Goal: Check status: Check status

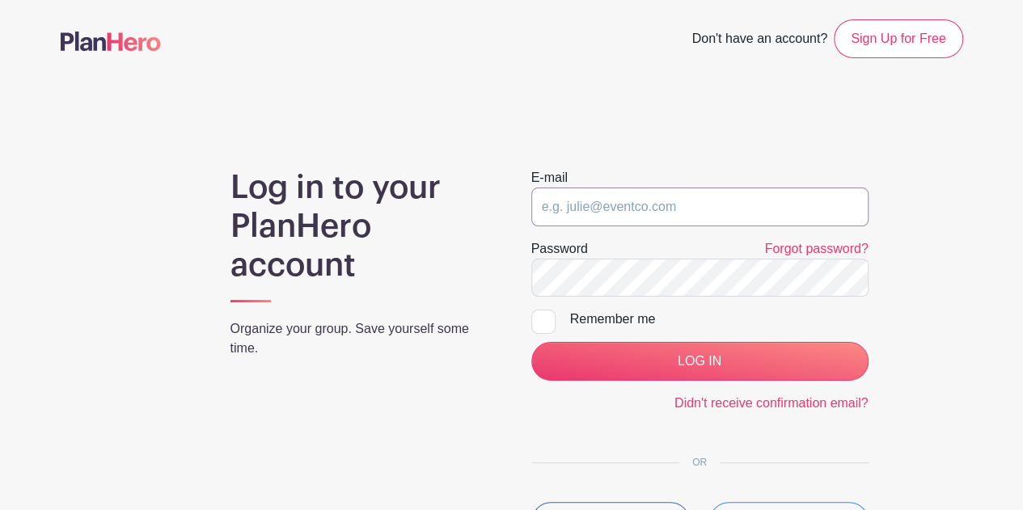
click at [666, 218] on input "email" at bounding box center [699, 207] width 337 height 39
type input "[PERSON_NAME][EMAIL_ADDRESS][DOMAIN_NAME]"
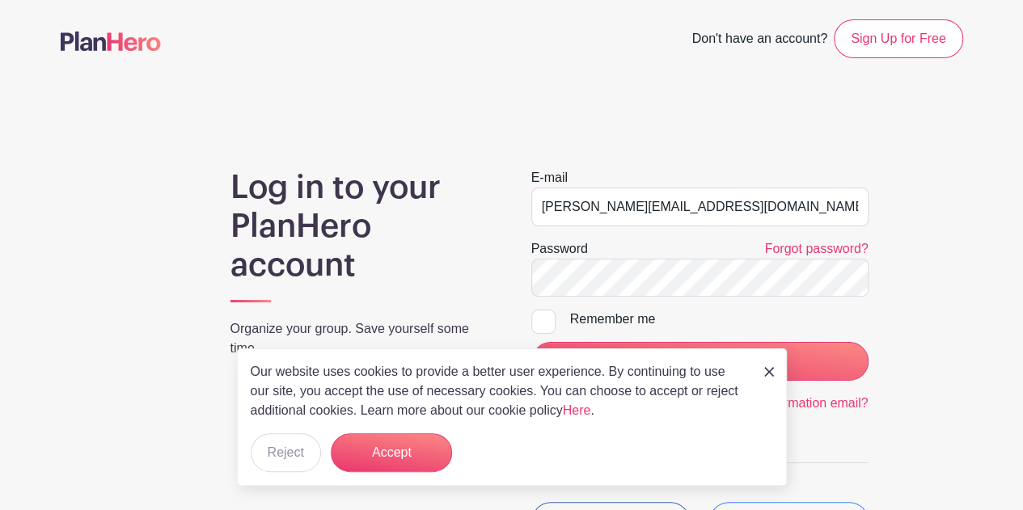
click at [946, 323] on div "Log in to your PlanHero account Organize your group. Save yourself some time. E…" at bounding box center [512, 361] width 903 height 386
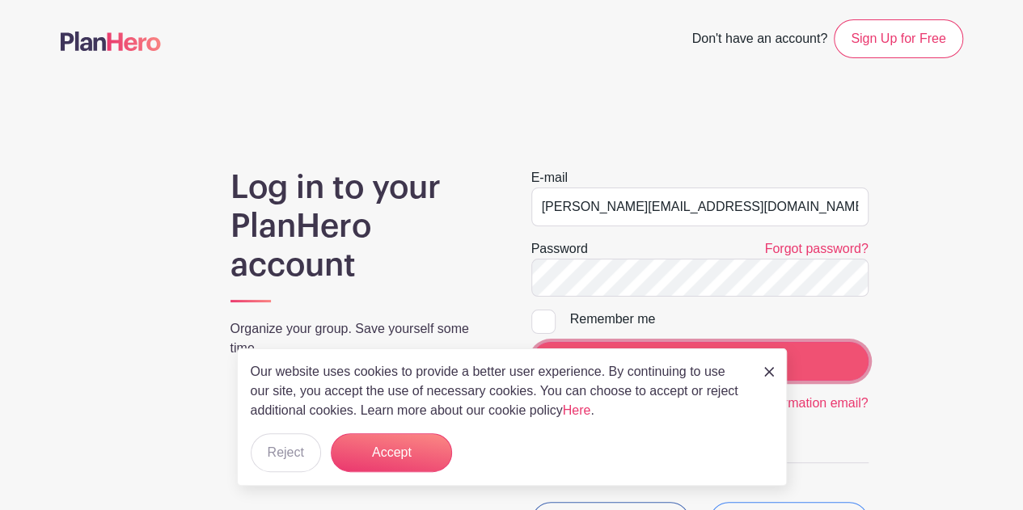
click at [850, 353] on input "LOG IN" at bounding box center [699, 361] width 337 height 39
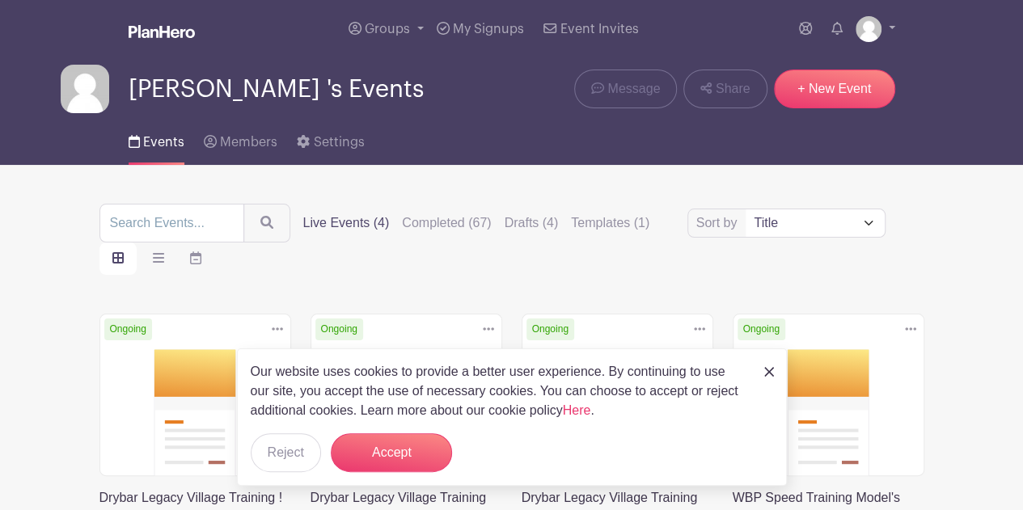
click at [768, 372] on img at bounding box center [769, 372] width 10 height 10
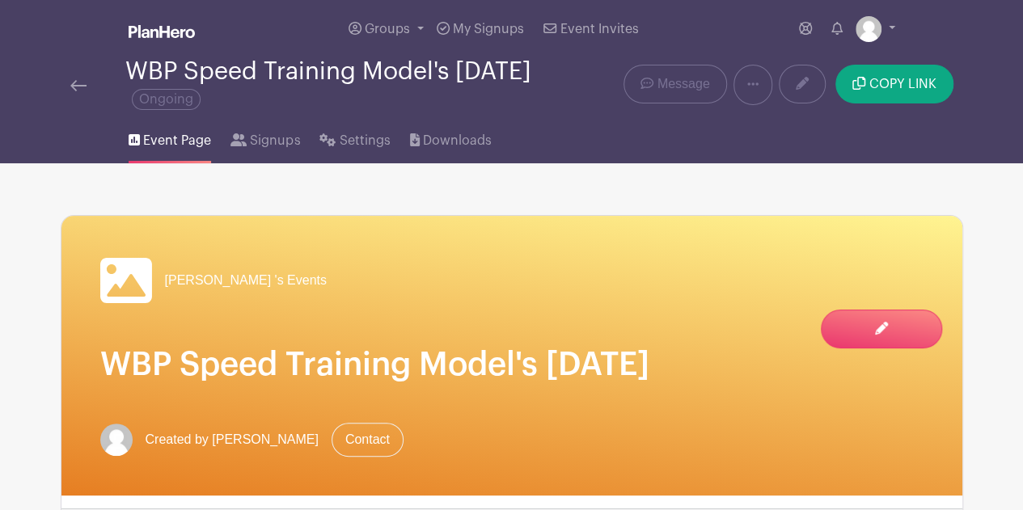
click at [118, 421] on div "Hannah 's Events WBP Speed Training Model's 10/14/2025 Created by Hannah Johnst…" at bounding box center [511, 356] width 901 height 280
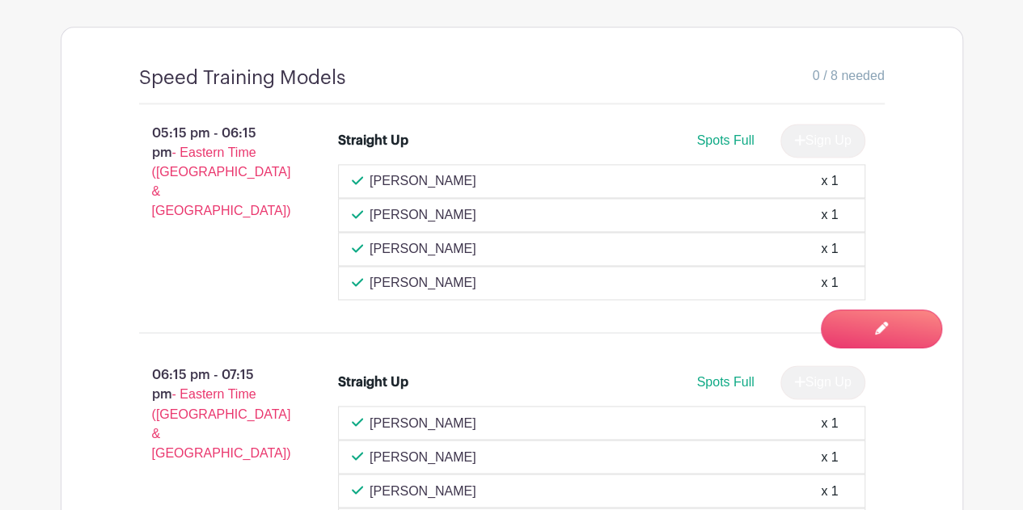
scroll to position [1116, 0]
